Goal: Information Seeking & Learning: Learn about a topic

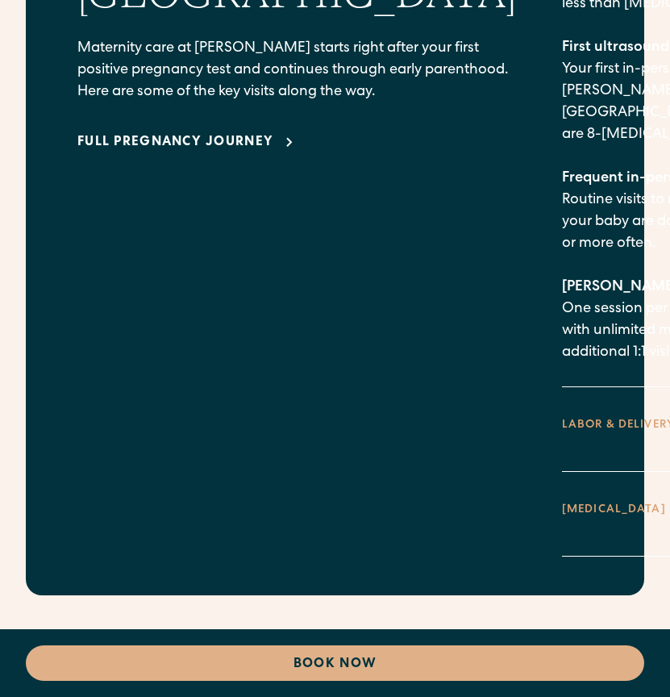
scroll to position [2972, 0]
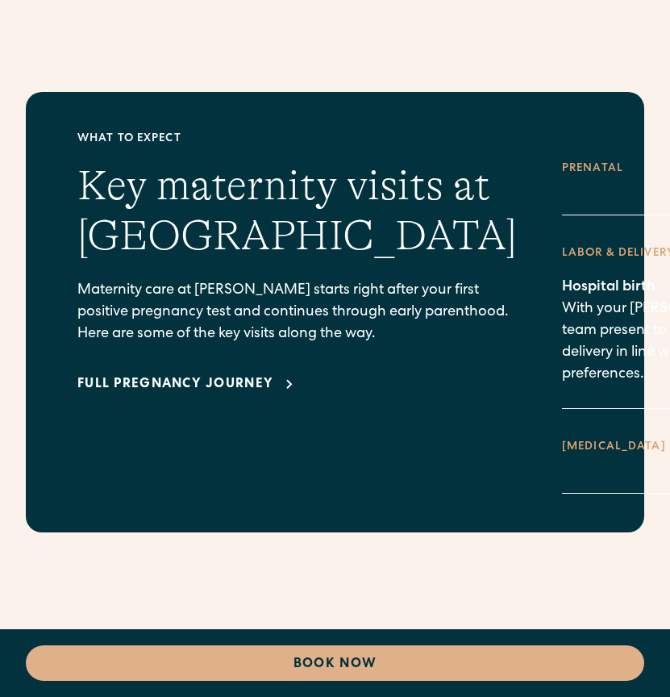
scroll to position [2715, 0]
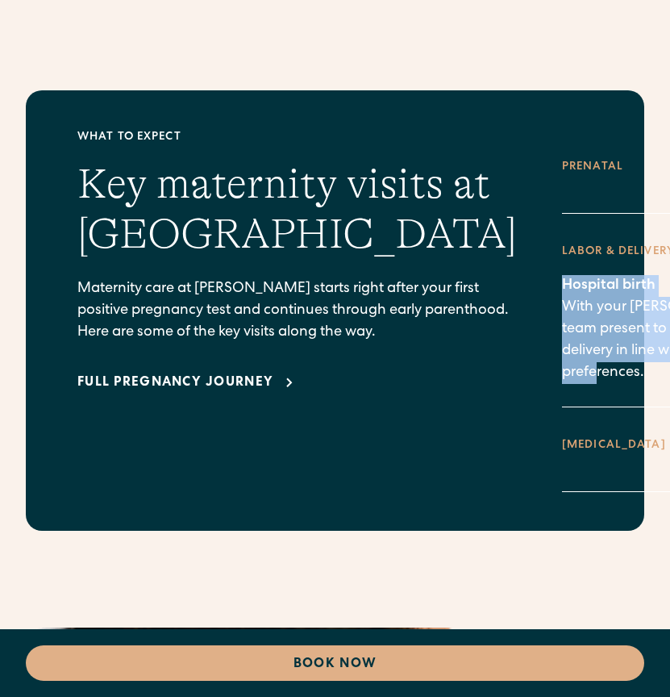
drag, startPoint x: 357, startPoint y: 257, endPoint x: 475, endPoint y: 350, distance: 150.6
click at [475, 350] on div "What to expect Key maternity visits at Millie Maternity care at Millie starts r…" at bounding box center [335, 310] width 516 height 363
copy p "Hospital birth With your Millie care team present to ensure safe delivery in li…"
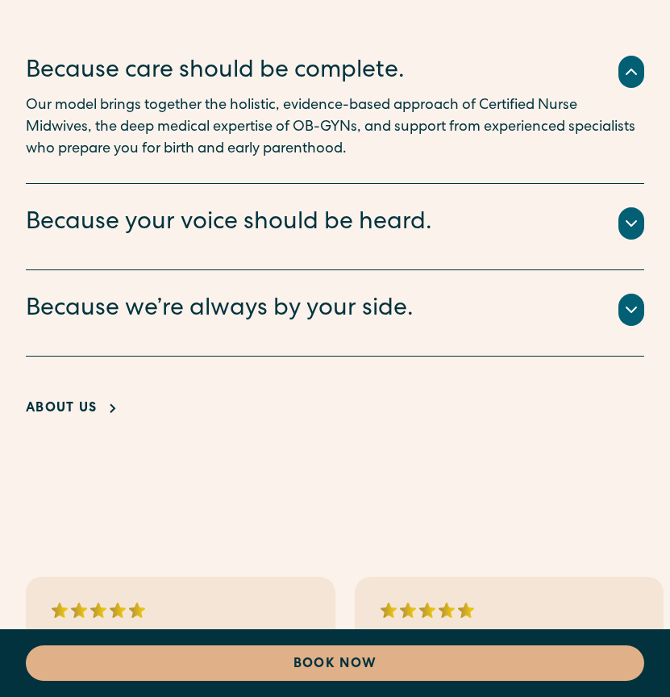
scroll to position [4109, 0]
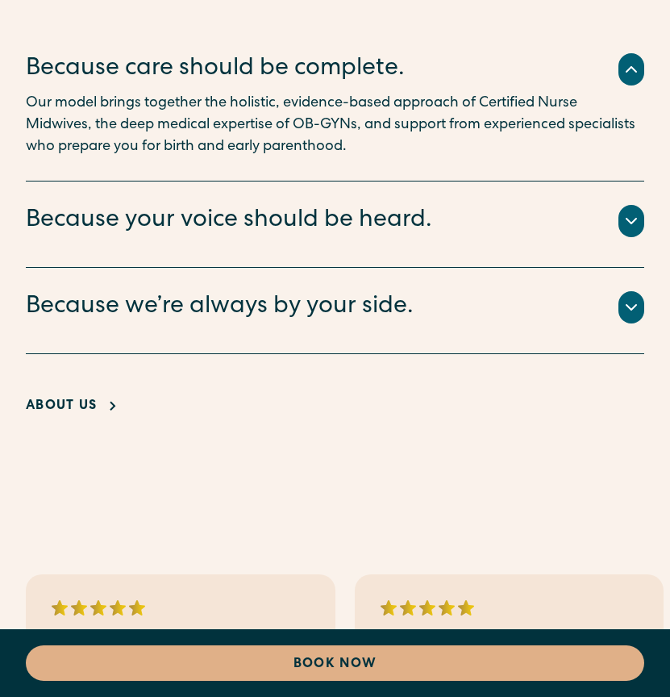
click at [630, 317] on icon at bounding box center [631, 307] width 19 height 19
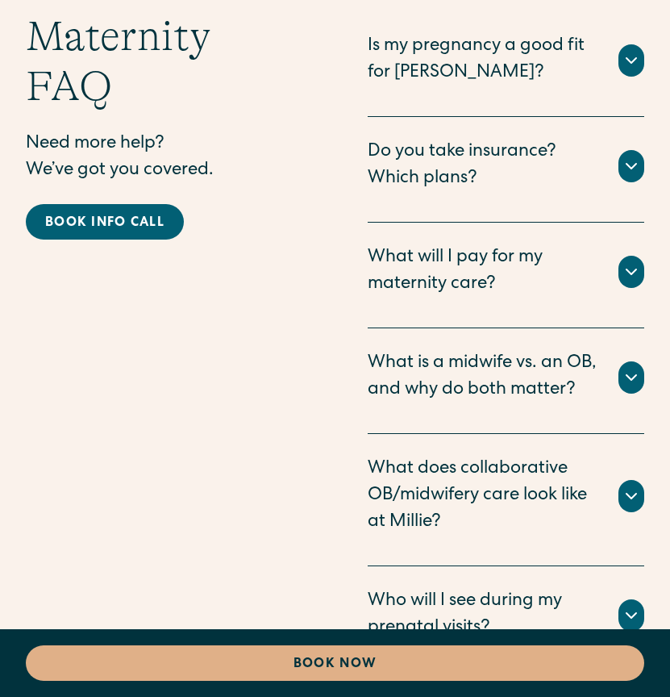
scroll to position [6326, 0]
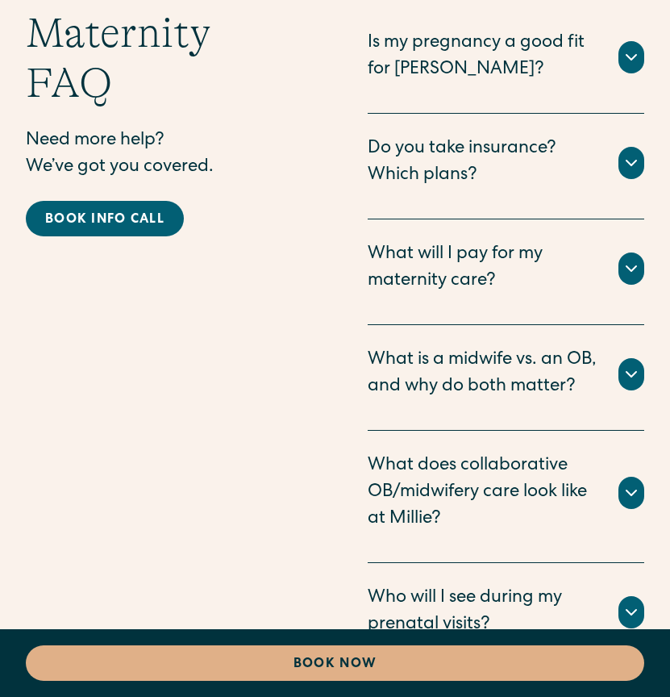
click at [633, 384] on icon at bounding box center [631, 374] width 19 height 19
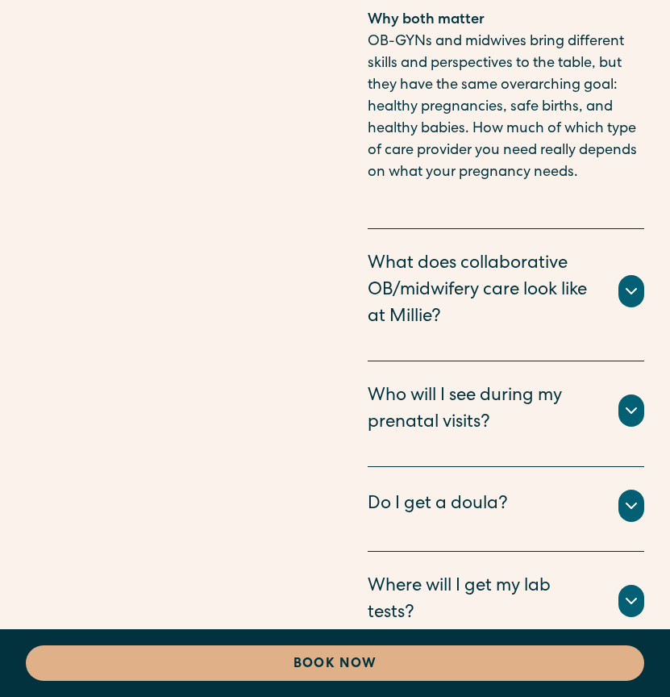
scroll to position [7720, 0]
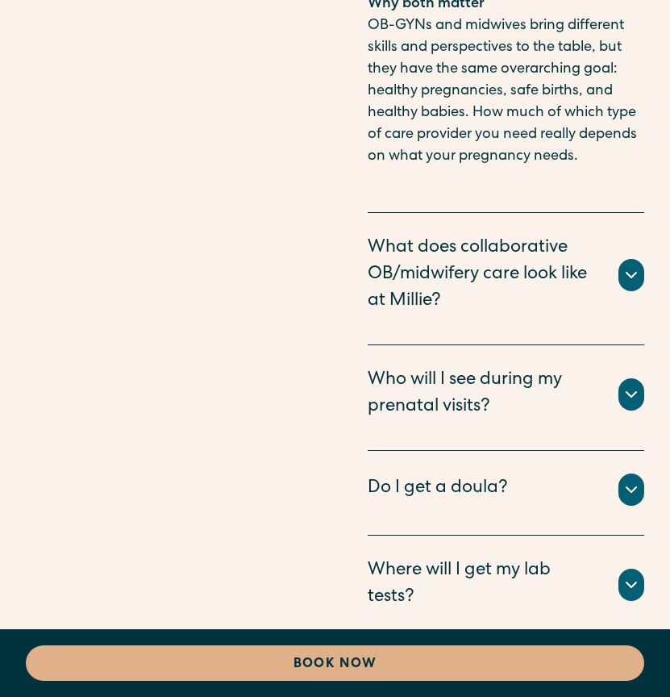
click at [474, 476] on div "Do I get a doula?" at bounding box center [438, 489] width 140 height 27
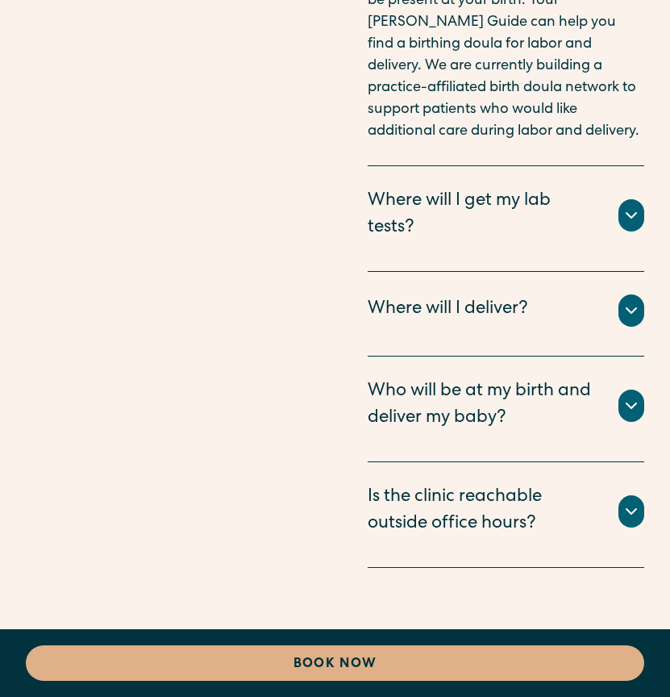
scroll to position [8510, 0]
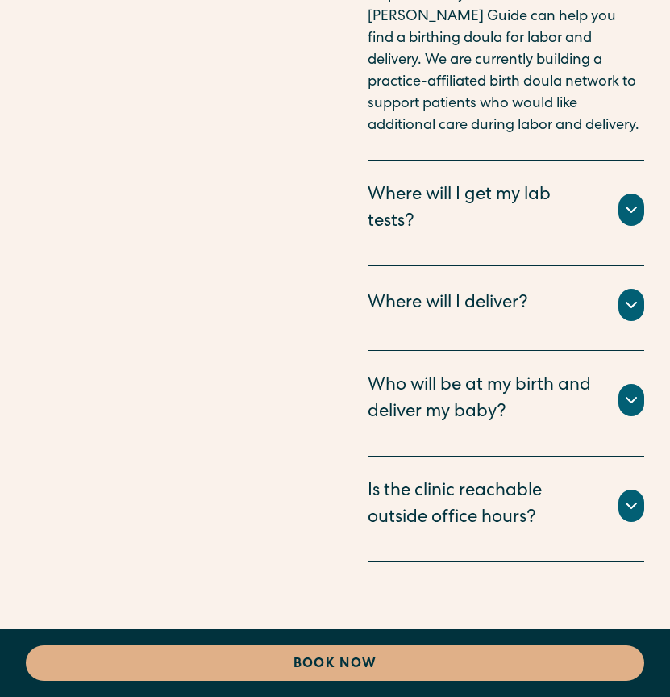
click at [634, 303] on icon at bounding box center [632, 305] width 10 height 5
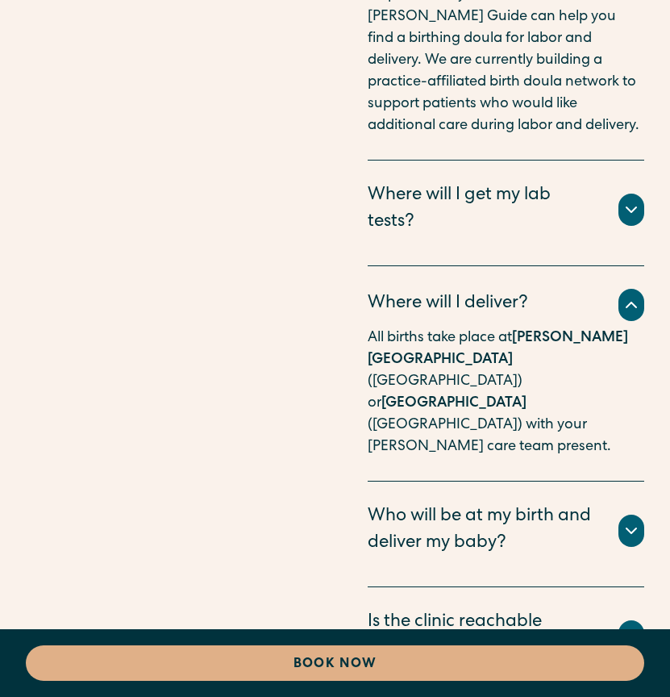
scroll to position [8571, 0]
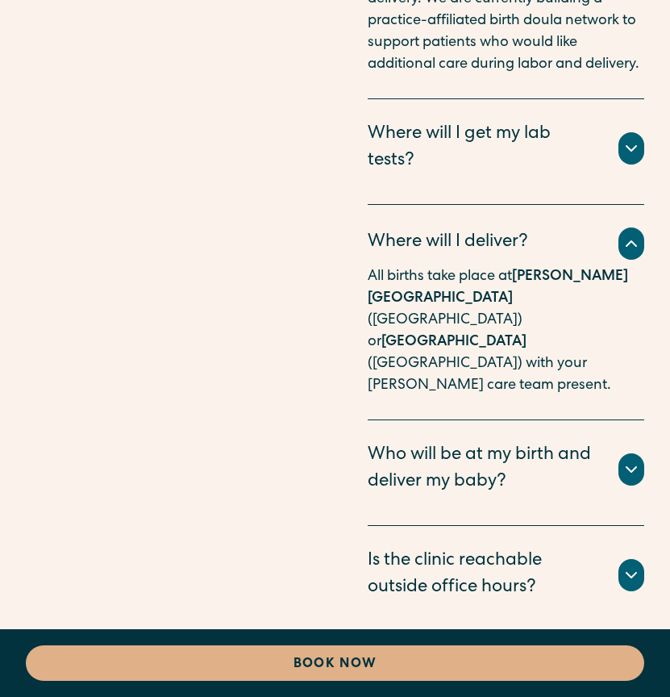
click at [633, 460] on icon at bounding box center [631, 469] width 19 height 19
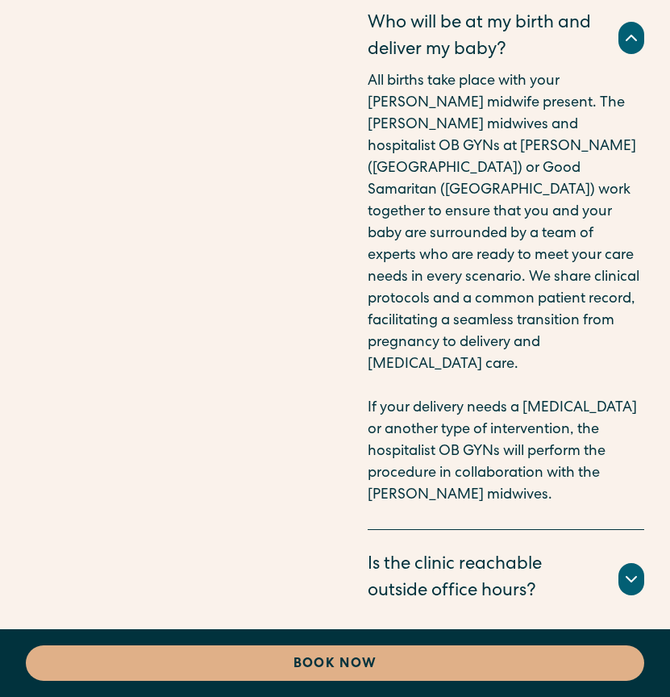
scroll to position [9019, 0]
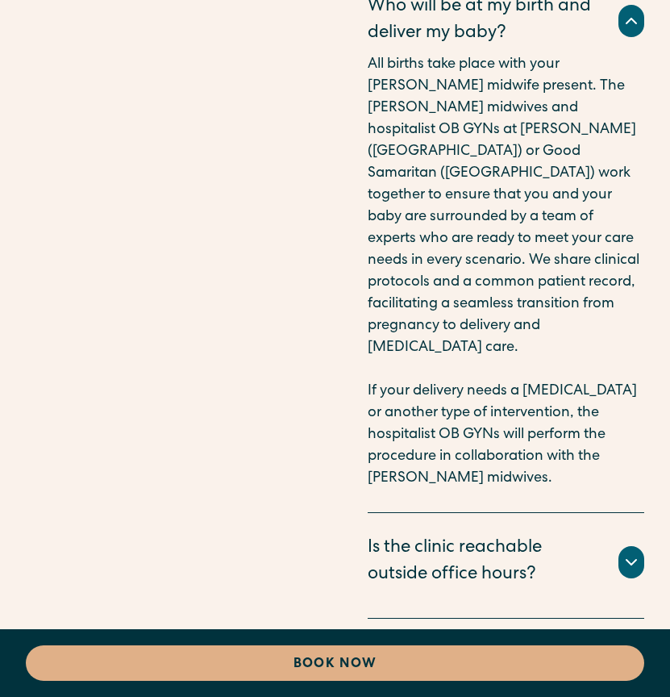
click at [634, 560] on icon at bounding box center [632, 562] width 10 height 5
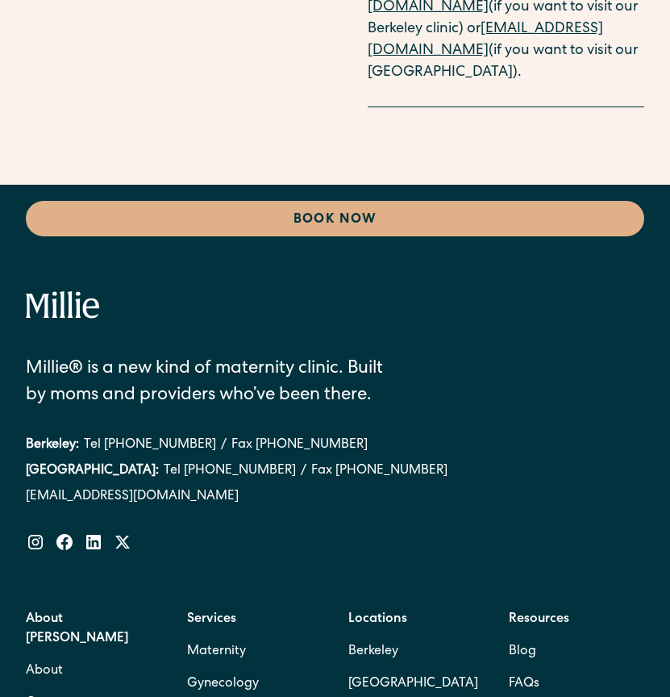
scroll to position [9859, 0]
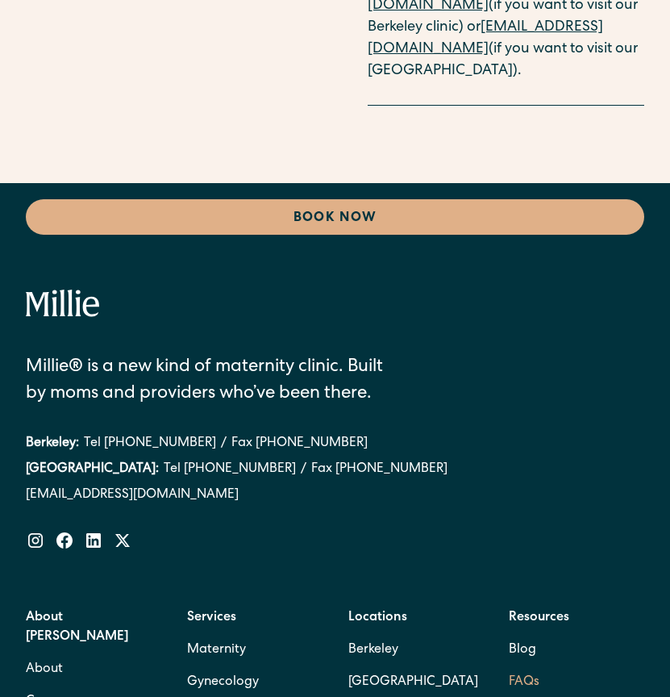
click at [522, 666] on link "FAQs" at bounding box center [524, 682] width 31 height 32
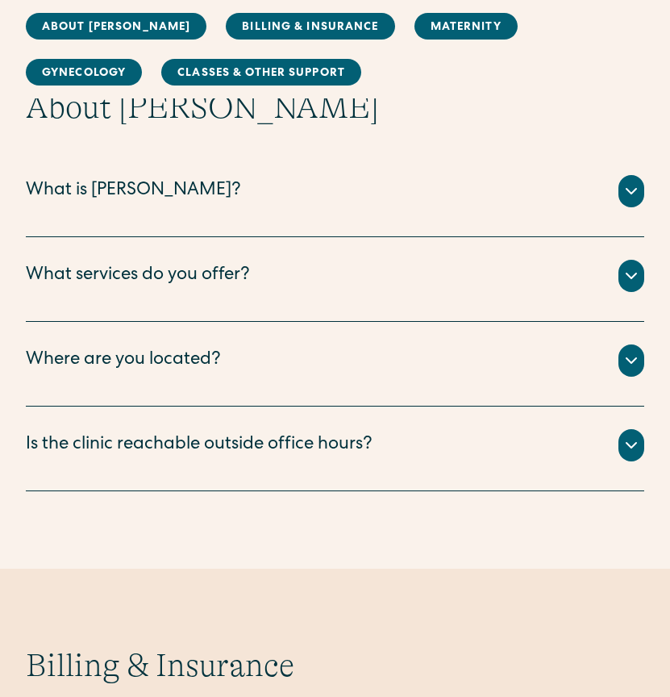
scroll to position [278, 0]
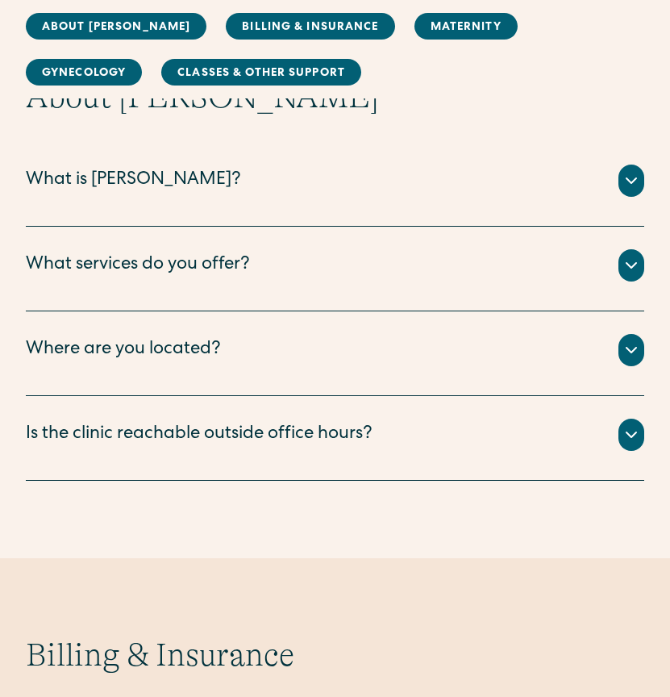
click at [225, 259] on div "What services do you offer?" at bounding box center [138, 266] width 224 height 27
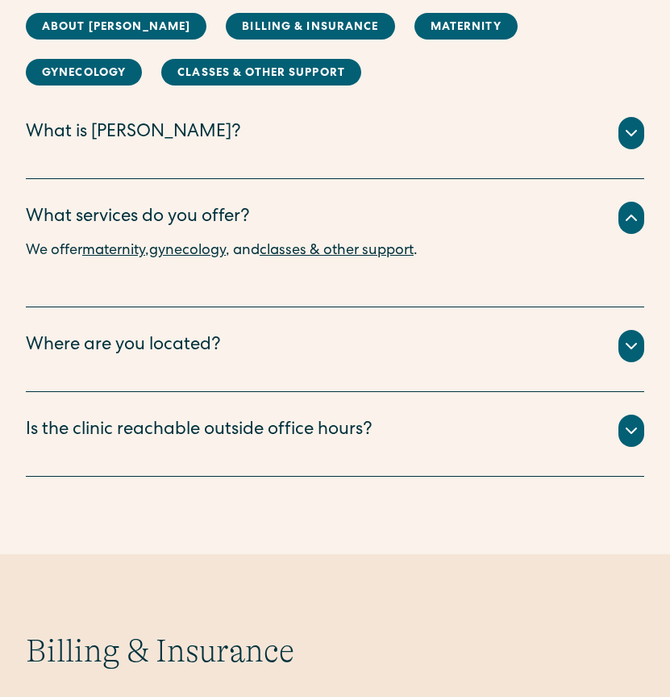
scroll to position [328, 0]
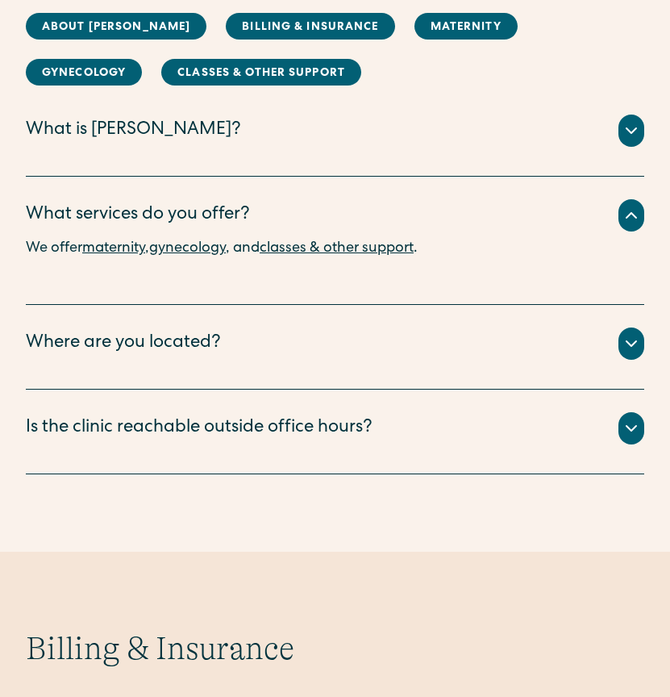
click at [195, 252] on link "gynecology" at bounding box center [187, 248] width 77 height 15
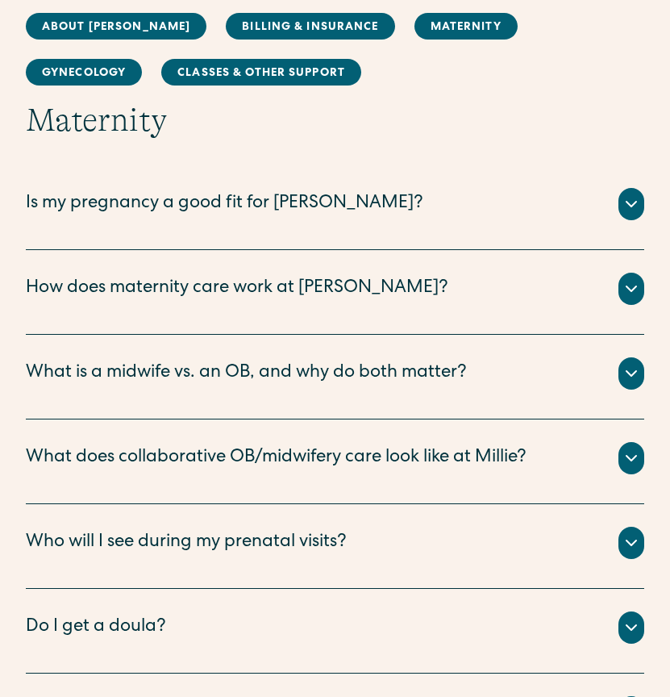
scroll to position [1482, 0]
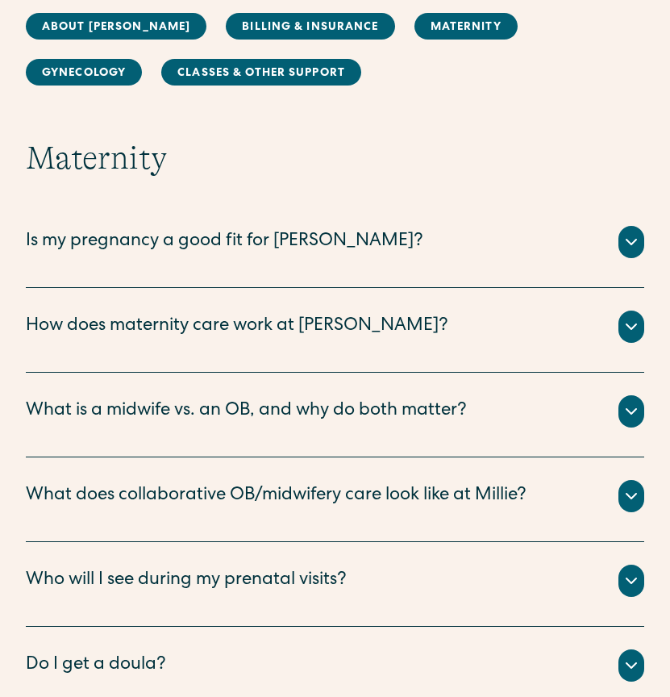
drag, startPoint x: 626, startPoint y: 520, endPoint x: 127, endPoint y: 477, distance: 500.5
click at [329, 288] on div "Is my pregnancy a good fit for Millie? The vast majority of pregnancies are con…" at bounding box center [335, 584] width 619 height 762
click at [430, 493] on div "What does collaborative OB/midwifery care look like at Millie?" at bounding box center [276, 496] width 501 height 27
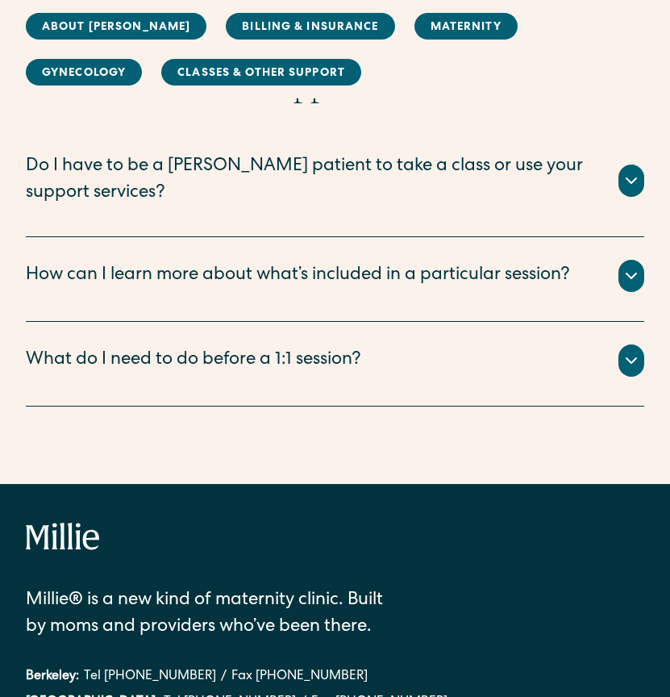
scroll to position [3488, 0]
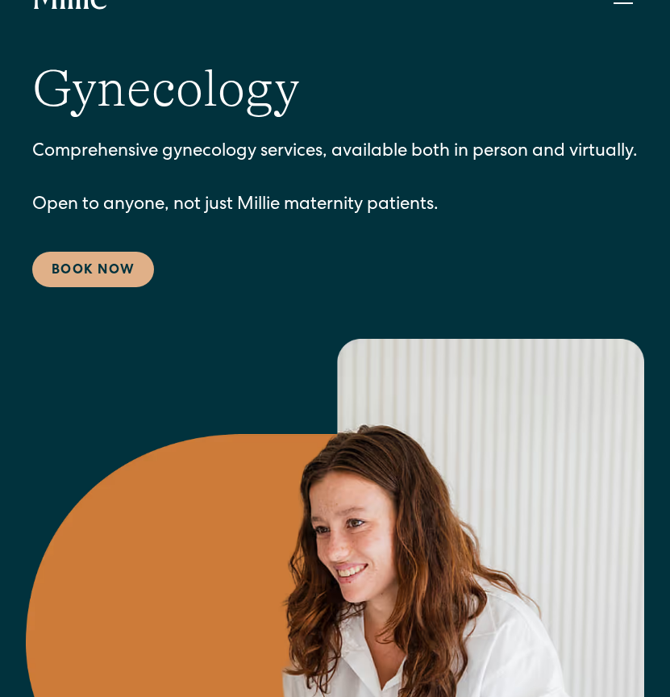
scroll to position [34, 0]
